Goal: Transaction & Acquisition: Purchase product/service

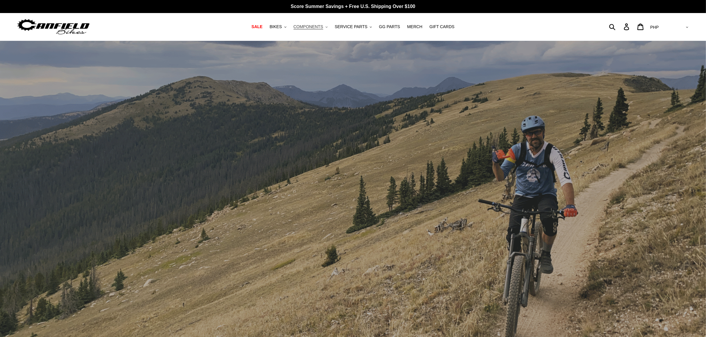
click at [317, 24] on span "COMPONENTS" at bounding box center [309, 26] width 30 height 5
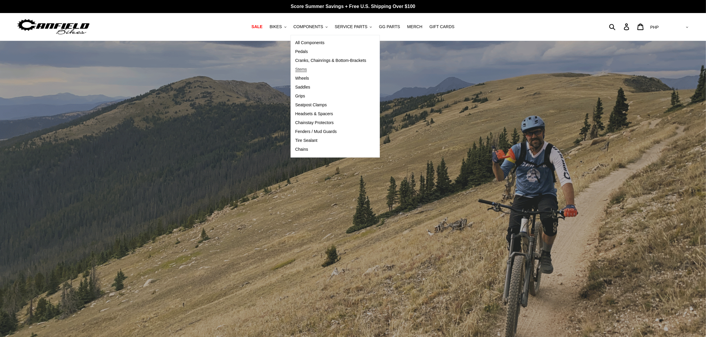
click at [307, 68] on span "Stems" at bounding box center [301, 69] width 12 height 5
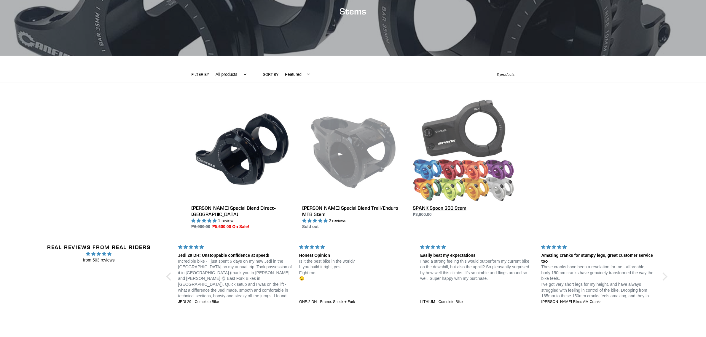
click at [469, 144] on link "SPANK Spoon 350 Stem" at bounding box center [464, 158] width 102 height 119
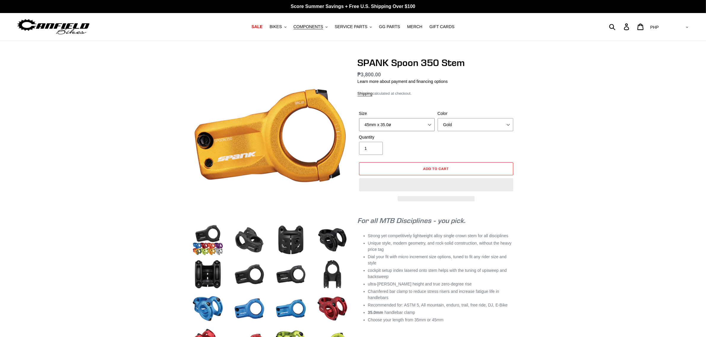
click at [410, 127] on select "35mm x 35.0ø 45mm x 35.0ø" at bounding box center [397, 124] width 76 height 13
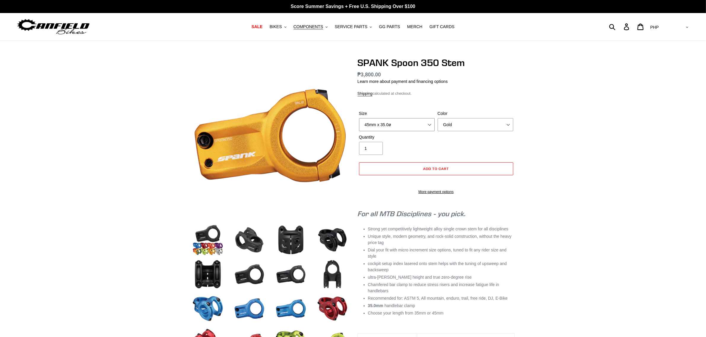
select select "35mm x 35.0ø"
click at [359, 118] on select "35mm x 35.0ø 45mm x 35.0ø" at bounding box center [397, 124] width 76 height 13
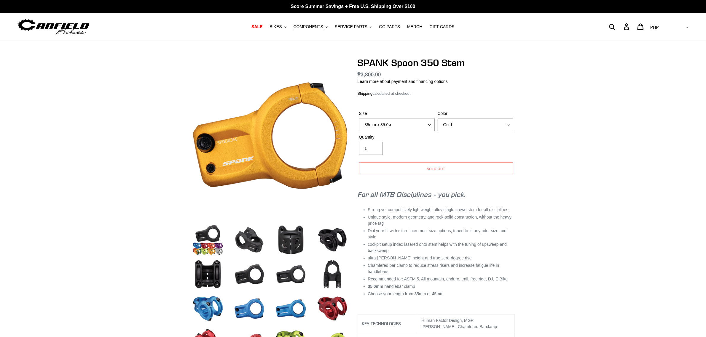
click at [480, 121] on select "Gold Orange Purple Raw Silver Rasta Green Red Blue Black" at bounding box center [476, 124] width 76 height 13
select select "Black"
click at [438, 118] on select "Gold Orange Purple Raw Silver Rasta Green Red Blue Black" at bounding box center [476, 124] width 76 height 13
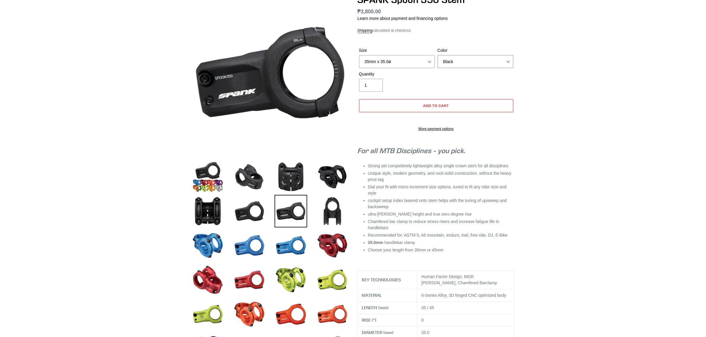
scroll to position [74, 0]
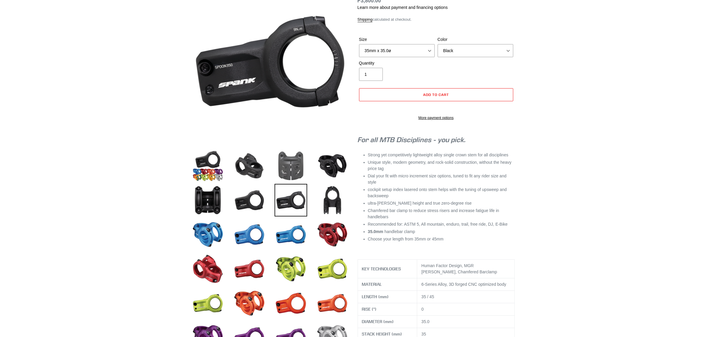
click at [290, 171] on img at bounding box center [291, 166] width 33 height 33
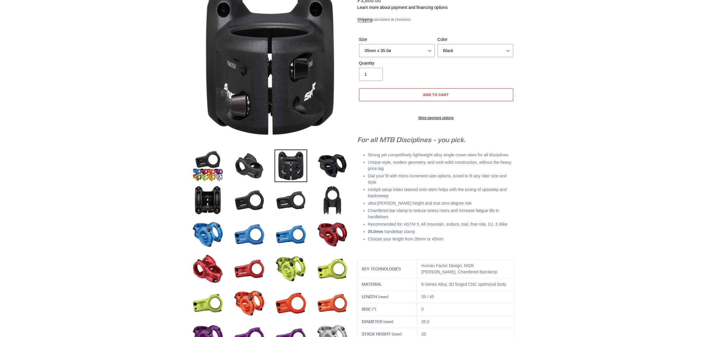
click at [267, 168] on li at bounding box center [287, 167] width 42 height 34
click at [256, 169] on img at bounding box center [249, 166] width 33 height 33
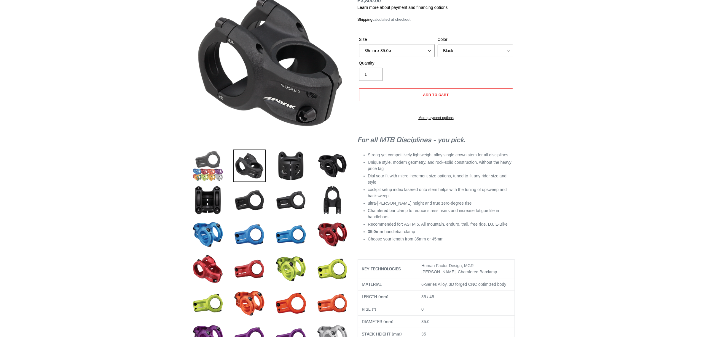
click at [204, 161] on img at bounding box center [208, 166] width 33 height 33
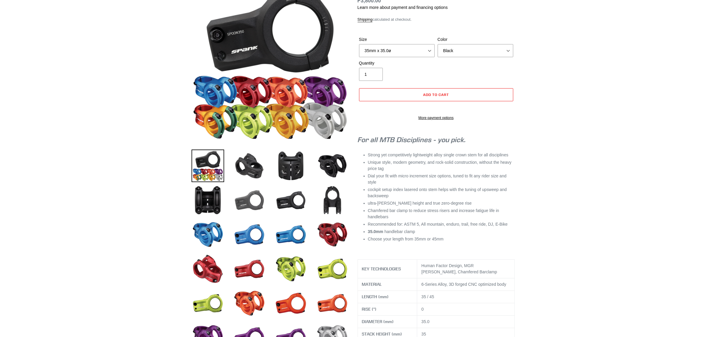
click at [257, 194] on img at bounding box center [249, 200] width 33 height 33
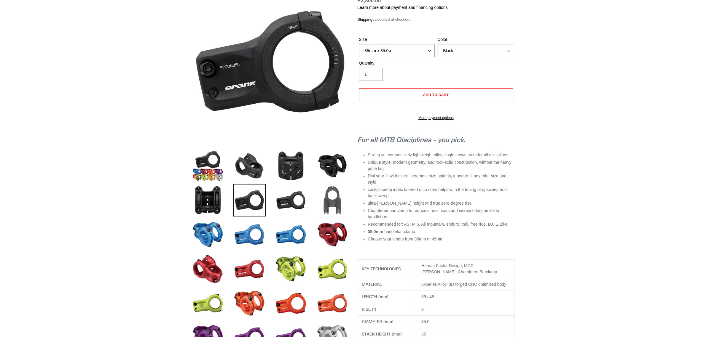
click at [334, 205] on img at bounding box center [332, 200] width 33 height 33
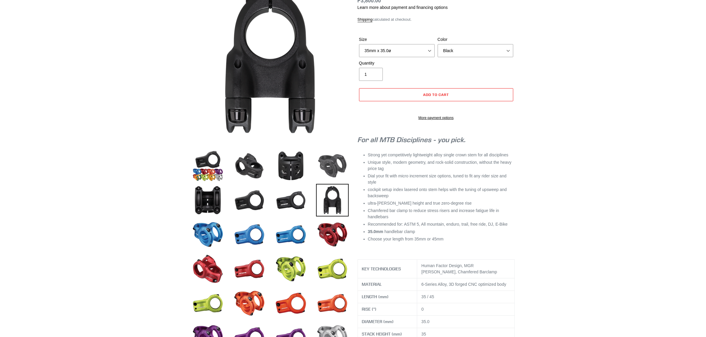
click at [338, 166] on img at bounding box center [332, 166] width 33 height 33
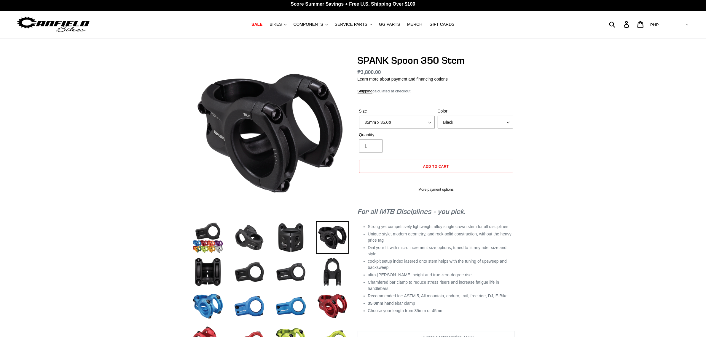
scroll to position [0, 0]
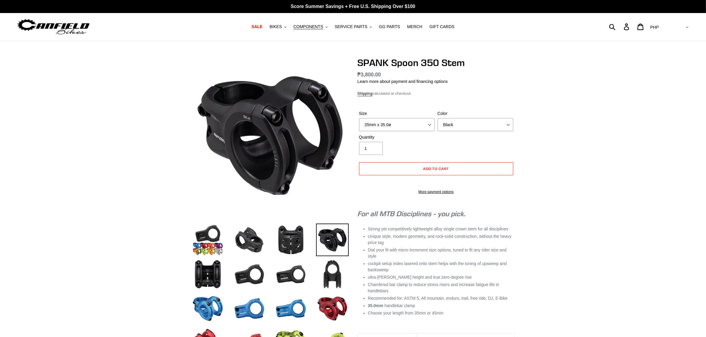
click at [678, 27] on select "AED AFN ALL AMD ANG AUD AWG AZN BAM BBD BDT BGN BIF BND BOB BSD BWP BZD CAD CDF…" at bounding box center [669, 27] width 42 height 11
select select "USD"
click at [672, 22] on select "AED AFN ALL AMD ANG AUD AWG AZN BAM BBD BDT BGN BIF BND BOB BSD BWP BZD CAD CDF…" at bounding box center [669, 27] width 42 height 11
